Goal: Check status: Check status

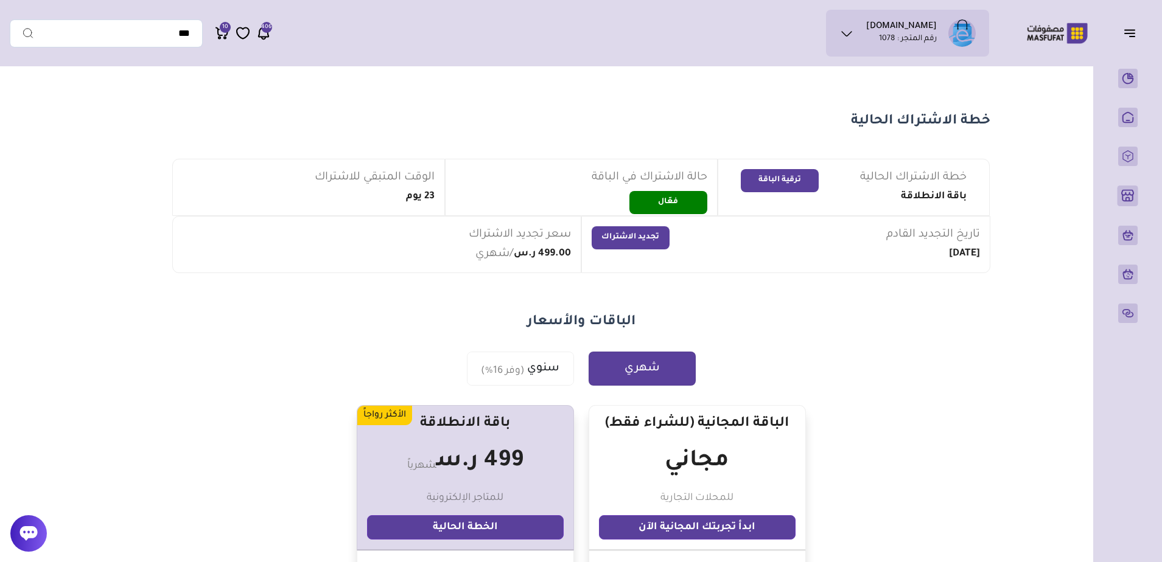
click at [919, 45] on p "رقم المتجر : 1078" at bounding box center [908, 39] width 58 height 12
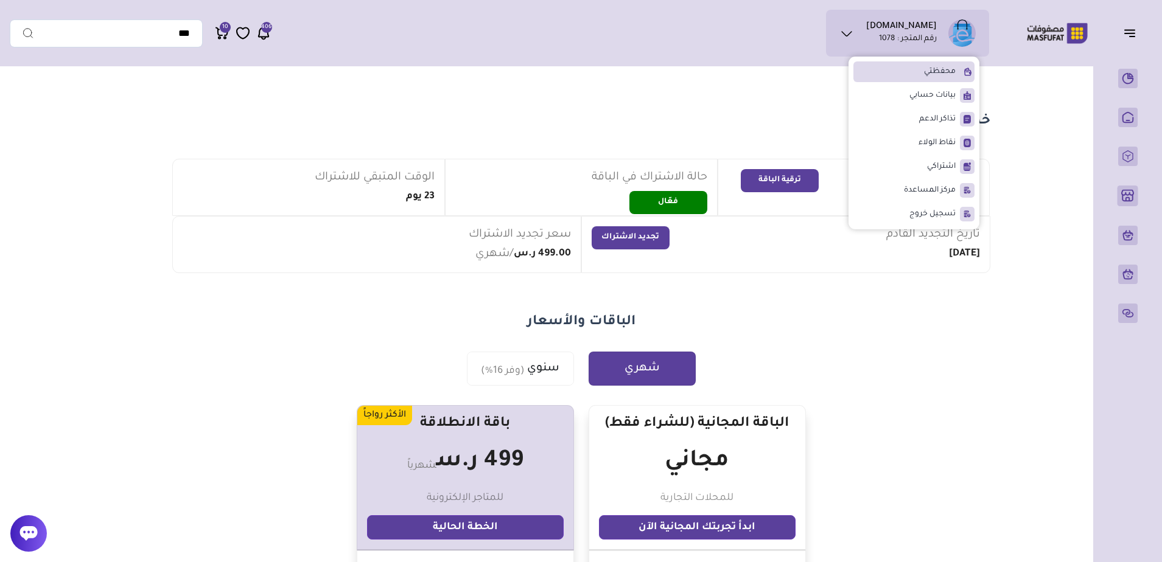
click at [931, 73] on span "محفظتي" at bounding box center [940, 72] width 32 height 12
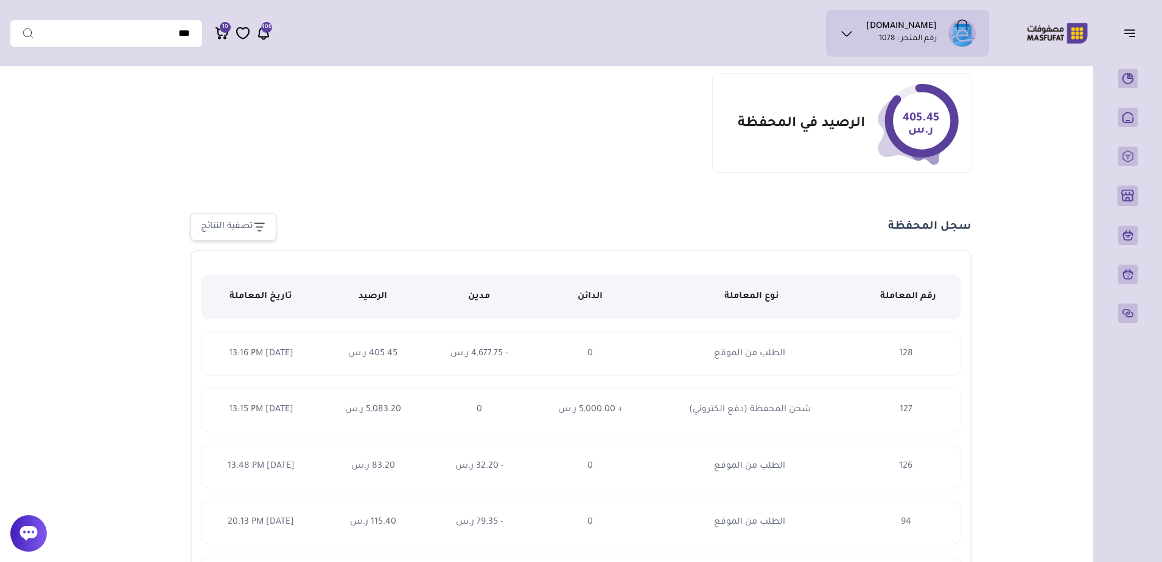
scroll to position [122, 0]
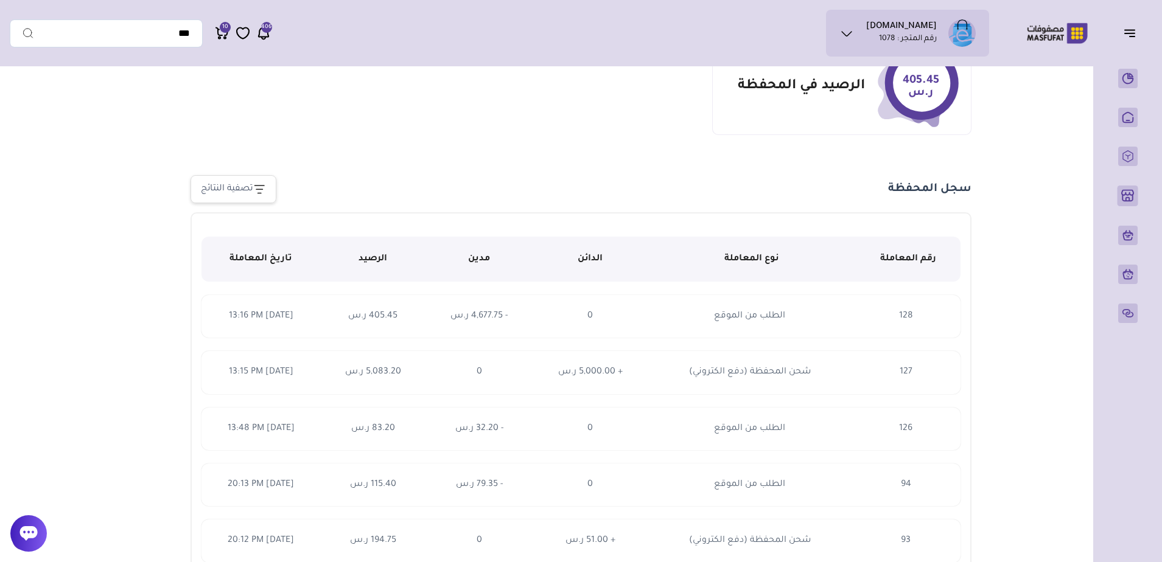
drag, startPoint x: 642, startPoint y: 379, endPoint x: 507, endPoint y: 380, distance: 135.1
click at [507, 380] on tr "127 شحن المحفظة (دفع الكتروني) + 5,000.00 ر.س 0" at bounding box center [580, 372] width 759 height 43
click at [238, 393] on td "28 Sep, 2025 13:15 PM" at bounding box center [260, 372] width 119 height 43
drag, startPoint x: 269, startPoint y: 373, endPoint x: 290, endPoint y: 373, distance: 20.7
click at [290, 373] on span "28 Sep, 2025 13:15 PM" at bounding box center [261, 373] width 65 height 10
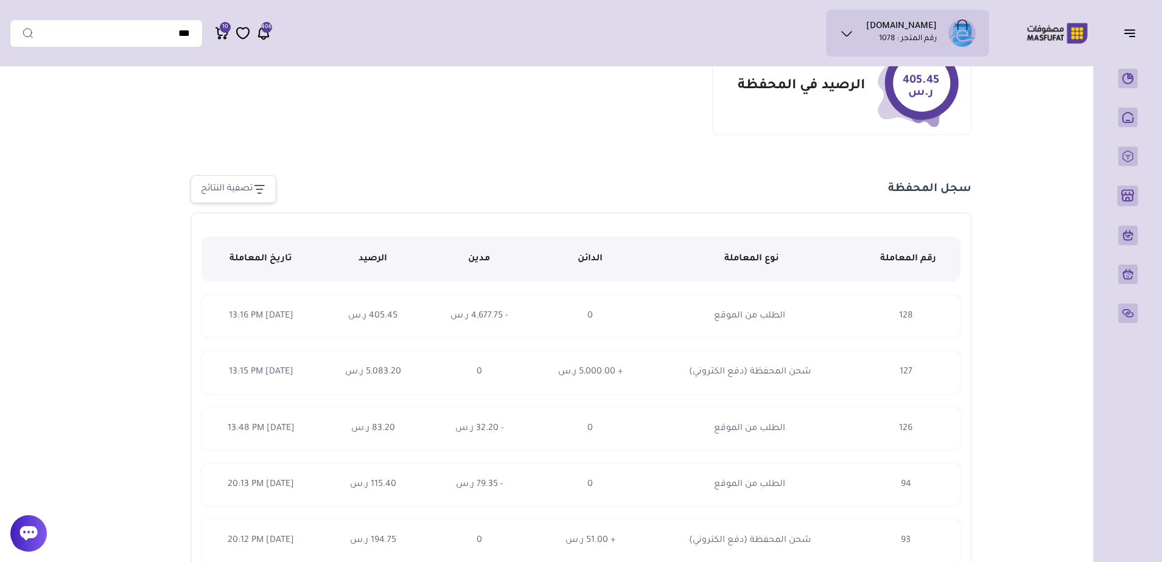
click at [802, 370] on span "شحن المحفظة (دفع الكتروني)" at bounding box center [750, 373] width 122 height 10
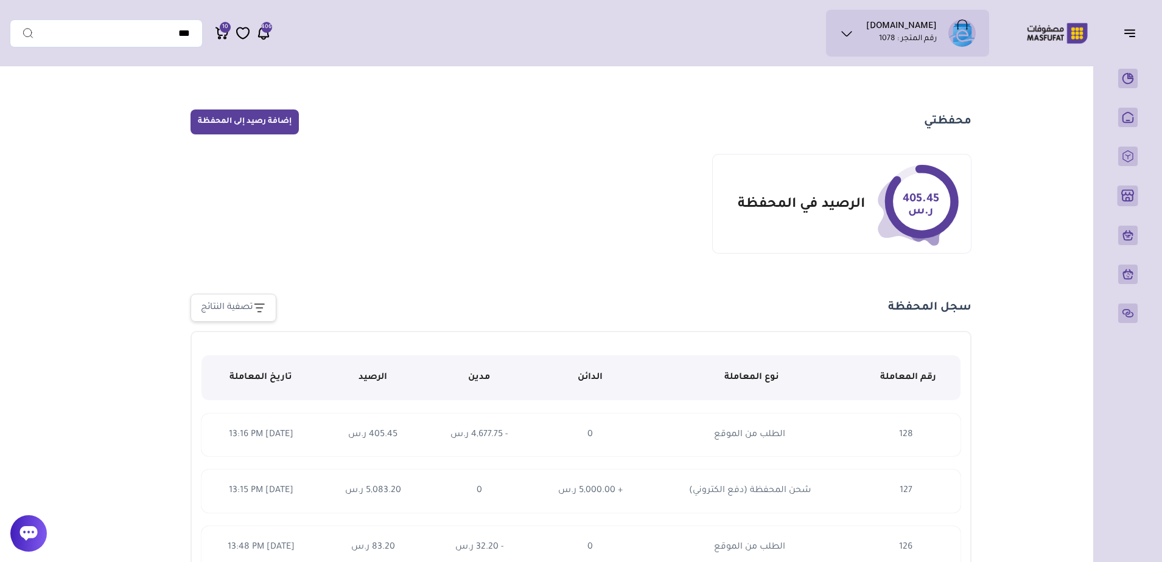
scroll to position [0, 0]
